Goal: Task Accomplishment & Management: Use online tool/utility

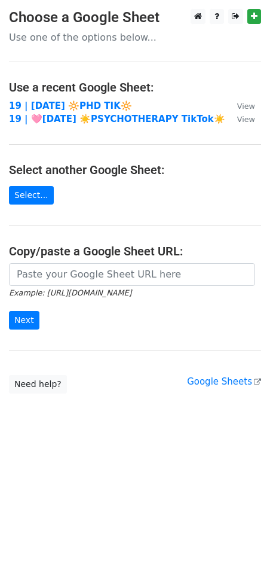
click at [265, 315] on div "Example: https://docs.google.com/spreadsheets/d/abc/edit Next" at bounding box center [135, 302] width 270 height 79
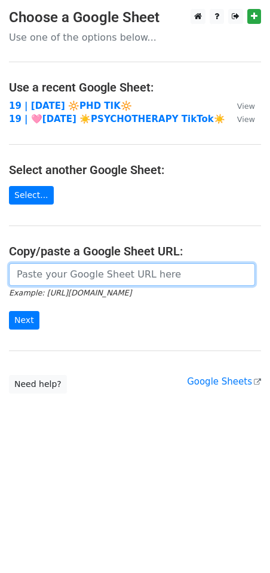
click at [58, 278] on input "url" at bounding box center [132, 274] width 246 height 23
paste input "https://docs.google.com/spreadsheets/d/1PzcXFrXumu_FnXLwWE1q-B34CUevDwkzv5dFDj7…"
type input "https://docs.google.com/spreadsheets/d/1PzcXFrXumu_FnXLwWE1q-B34CUevDwkzv5dFDj7…"
click at [9, 311] on input "Next" at bounding box center [24, 320] width 30 height 19
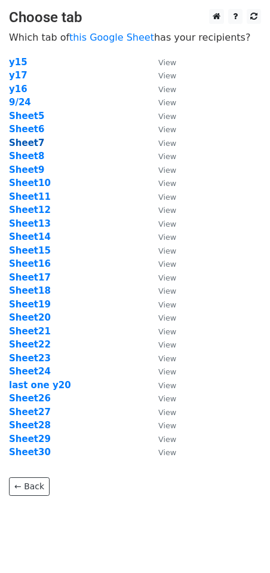
click at [30, 143] on strong "Sheet7" at bounding box center [26, 142] width 35 height 11
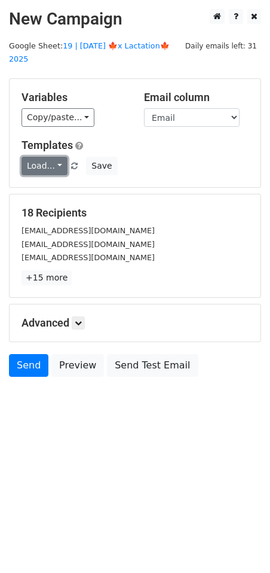
click at [48, 157] on link "Load..." at bounding box center [45, 166] width 46 height 19
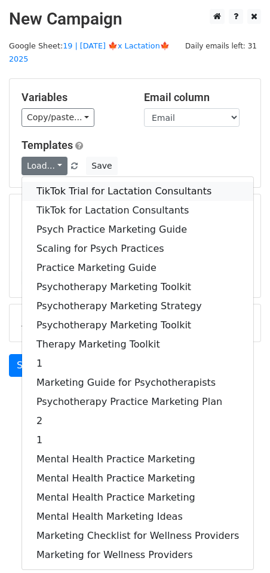
click at [56, 182] on link "TikTok Trial for Lactation Consultants" at bounding box center [137, 191] width 231 height 19
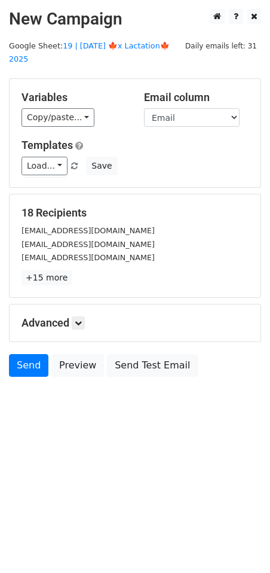
click at [81, 304] on div "Advanced Tracking Track Opens UTM Codes Track Clicks Filters Only include sprea…" at bounding box center [135, 322] width 251 height 37
click at [84, 316] on link at bounding box center [78, 322] width 13 height 13
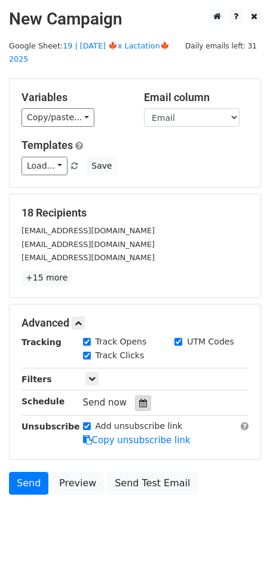
click at [143, 395] on div at bounding box center [143, 403] width 16 height 16
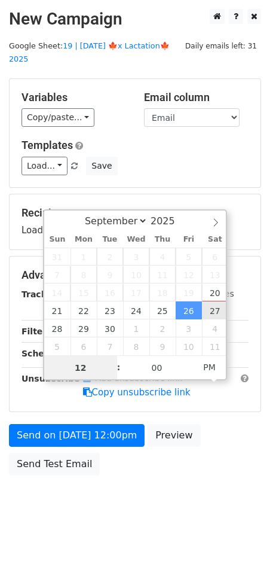
type input "2025-09-27 12:00"
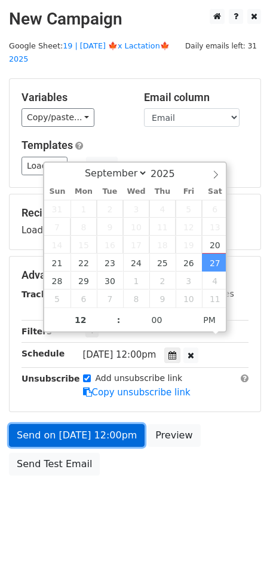
click at [114, 424] on link "Send on Sep 27 at 12:00pm" at bounding box center [77, 435] width 136 height 23
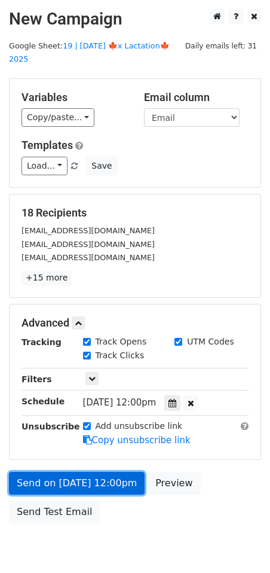
click at [70, 472] on link "Send on Sep 27 at 12:00pm" at bounding box center [77, 483] width 136 height 23
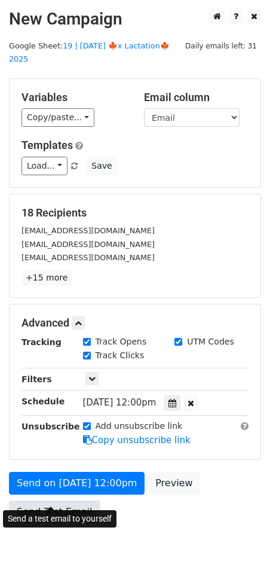
click at [50, 500] on link "Send Test Email" at bounding box center [54, 511] width 91 height 23
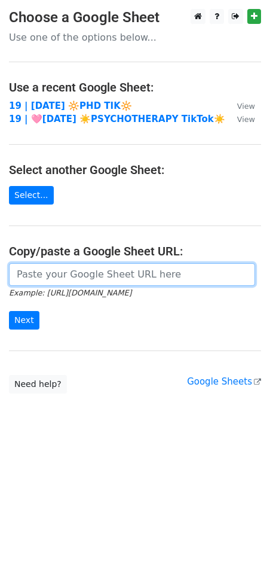
click at [104, 274] on input "url" at bounding box center [132, 274] width 246 height 23
paste input "https://docs.google.com/spreadsheets/d/1PzcXFrXumu_FnXLwWE1q-B34CUevDwkzv5dFDj7…"
type input "https://docs.google.com/spreadsheets/d/1PzcXFrXumu_FnXLwWE1q-B34CUevDwkzv5dFDj7…"
click at [9, 311] on input "Next" at bounding box center [24, 320] width 30 height 19
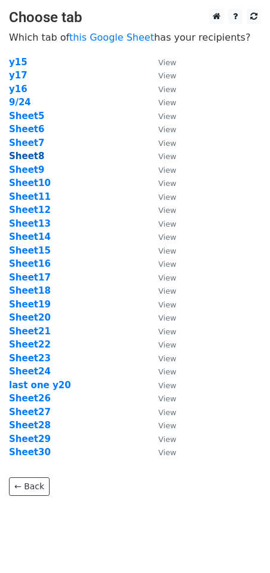
click at [30, 157] on strong "Sheet8" at bounding box center [26, 156] width 35 height 11
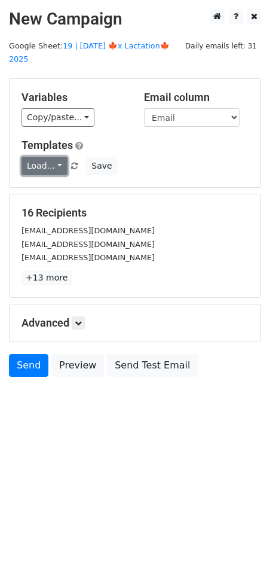
click at [45, 157] on link "Load..." at bounding box center [45, 166] width 46 height 19
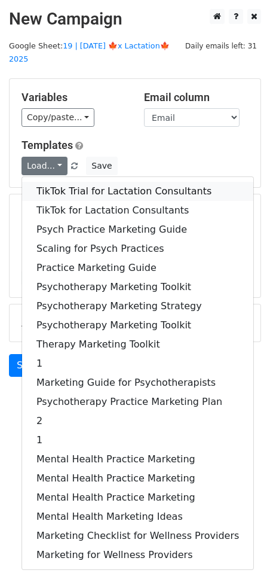
click at [78, 182] on link "TikTok Trial for Lactation Consultants" at bounding box center [137, 191] width 231 height 19
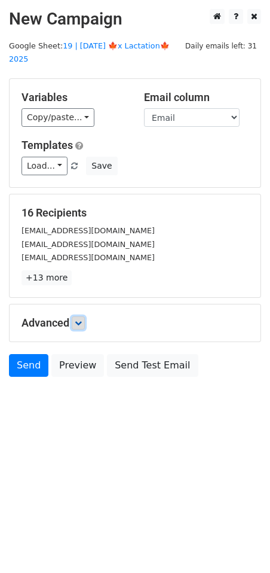
click at [76, 316] on link at bounding box center [78, 322] width 13 height 13
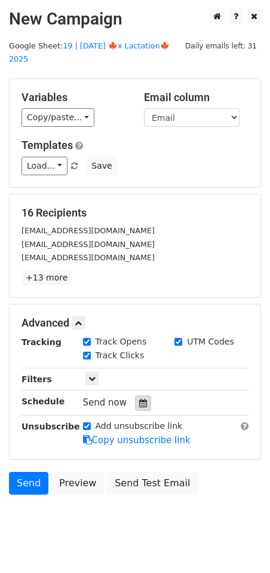
click at [135, 395] on div at bounding box center [143, 403] width 16 height 16
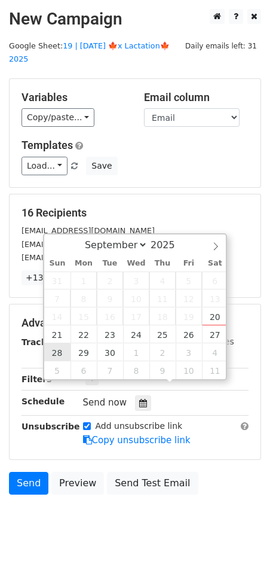
type input "[DATE] 12:00"
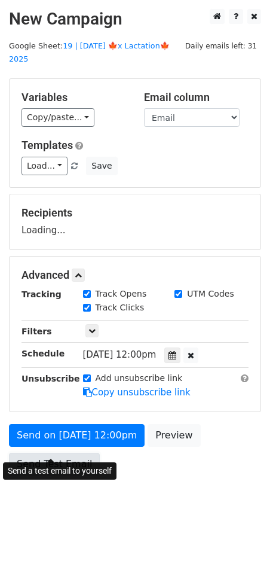
click at [56, 452] on link "Send Test Email" at bounding box center [54, 463] width 91 height 23
